Goal: Use online tool/utility: Utilize a website feature to perform a specific function

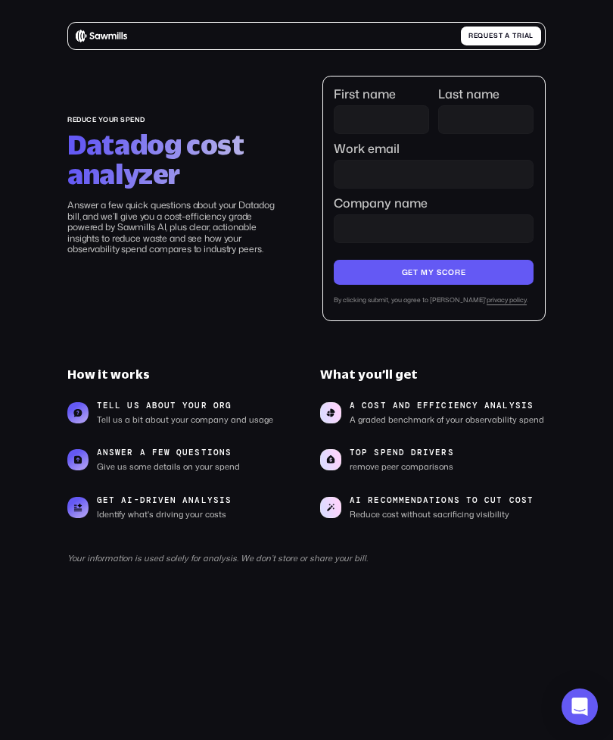
click at [560, 682] on main "reduce your spend Datadog cost analyzer Answer a few quick questions about your…" at bounding box center [306, 391] width 613 height 782
click at [582, 689] on div "Open Intercom Messenger" at bounding box center [580, 706] width 36 height 36
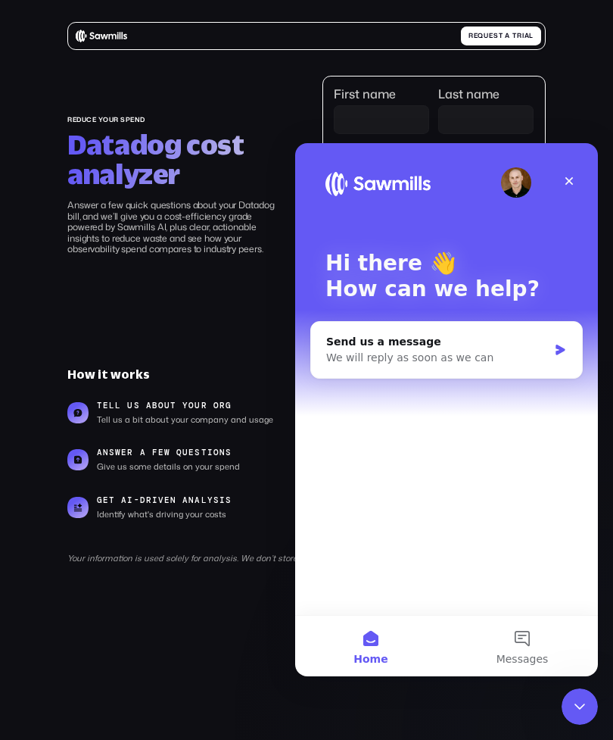
click at [538, 179] on div "Intercom messenger" at bounding box center [447, 182] width 242 height 30
click at [538, 178] on div "Intercom messenger" at bounding box center [447, 182] width 242 height 30
click at [541, 186] on div "Intercom messenger" at bounding box center [447, 182] width 242 height 30
click at [508, 170] on img "Intercom messenger" at bounding box center [516, 182] width 30 height 30
click at [441, 47] on div "R e q u e s t a t r i a l R e q u e s t a t r i a l" at bounding box center [306, 35] width 479 height 27
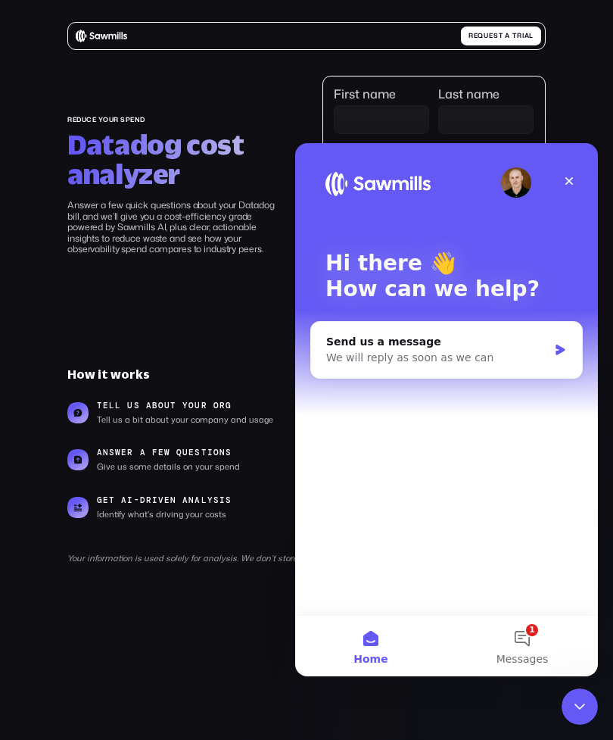
click at [401, 64] on section "reduce your spend Datadog cost analyzer Answer a few quick questions about your…" at bounding box center [306, 320] width 613 height 595
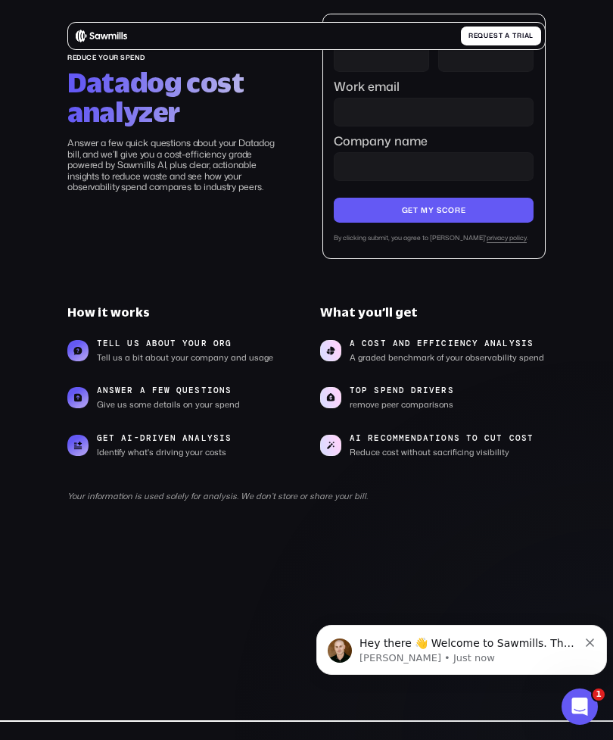
scroll to position [120, 0]
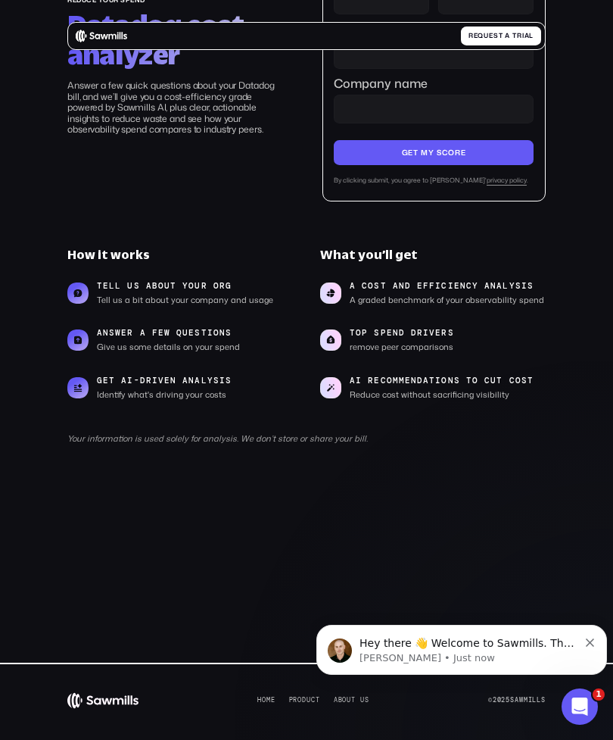
click at [498, 674] on div "Hey there 👋 Welcome to Sawmills. The smart telemetry management platform that s…" at bounding box center [462, 650] width 291 height 50
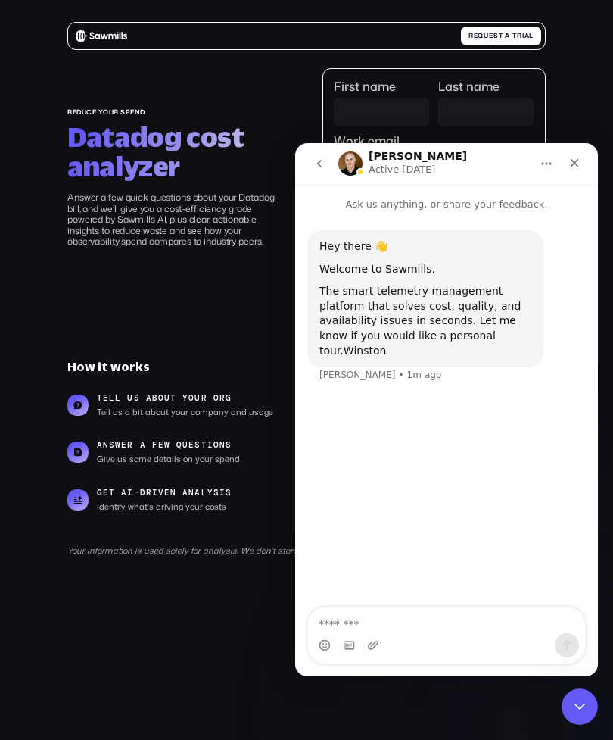
scroll to position [0, 0]
